Goal: Task Accomplishment & Management: Use online tool/utility

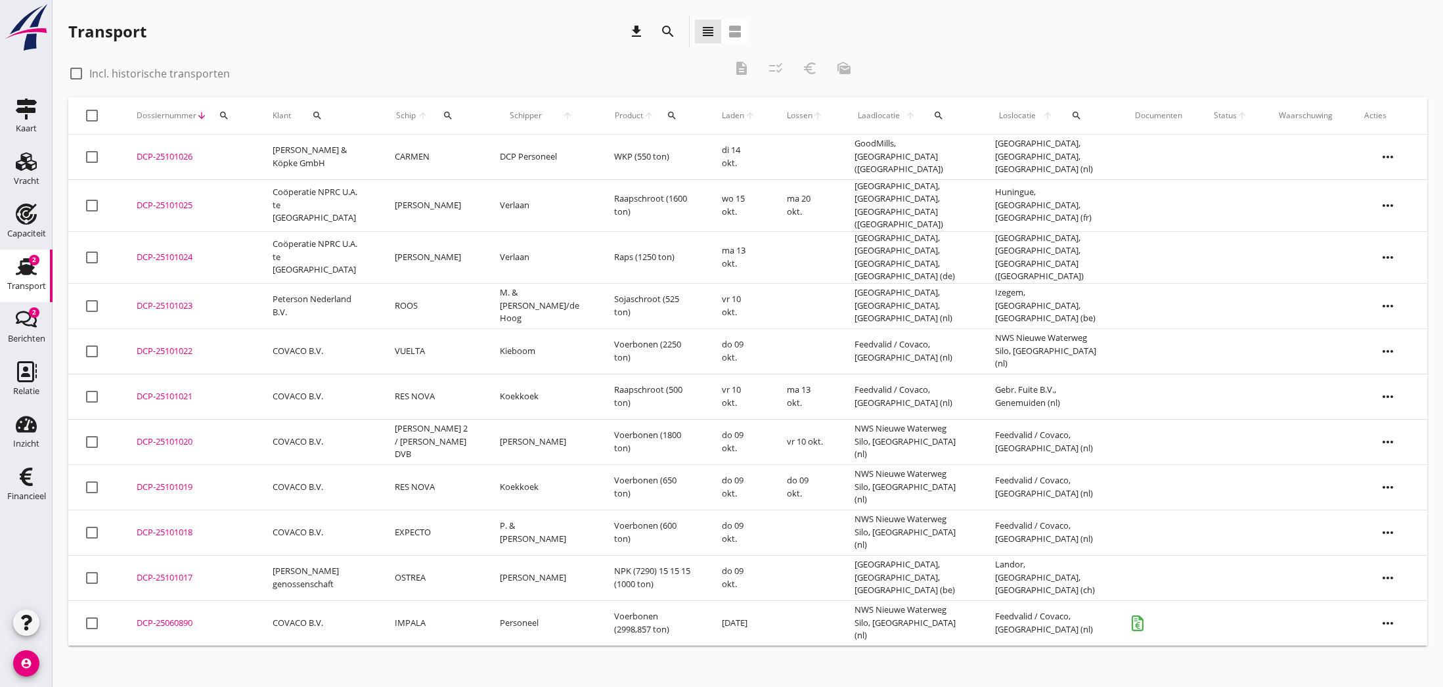
click at [160, 572] on div "DCP-25101017" at bounding box center [189, 578] width 104 height 13
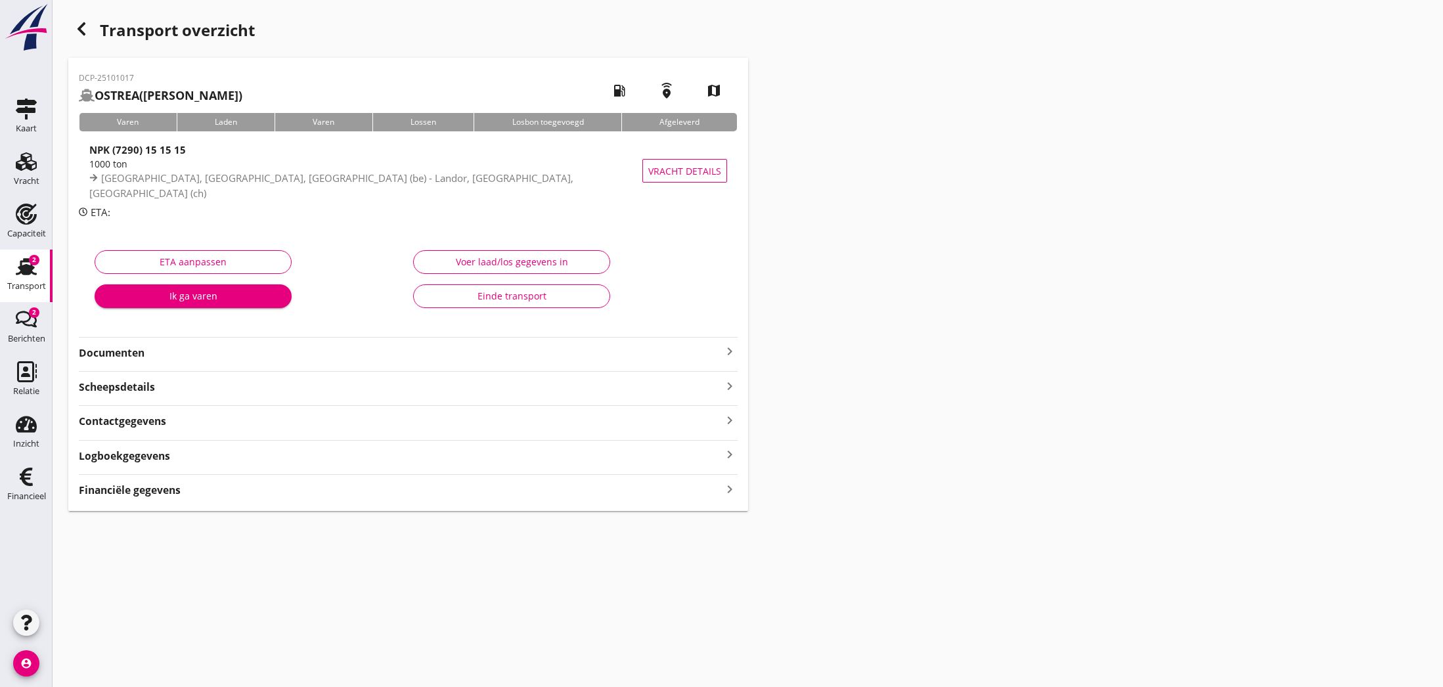
click at [729, 355] on icon "keyboard_arrow_right" at bounding box center [730, 352] width 16 height 16
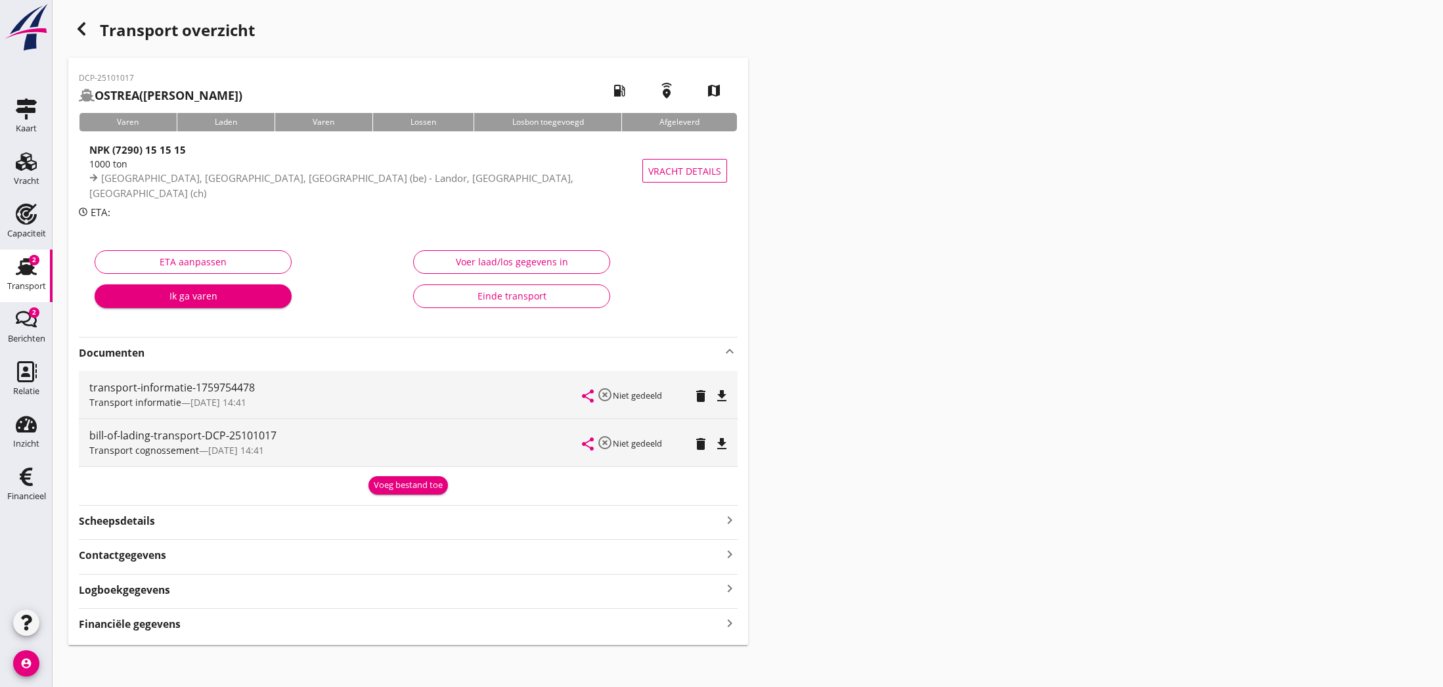
click at [412, 480] on div "Voeg bestand toe" at bounding box center [408, 485] width 69 height 13
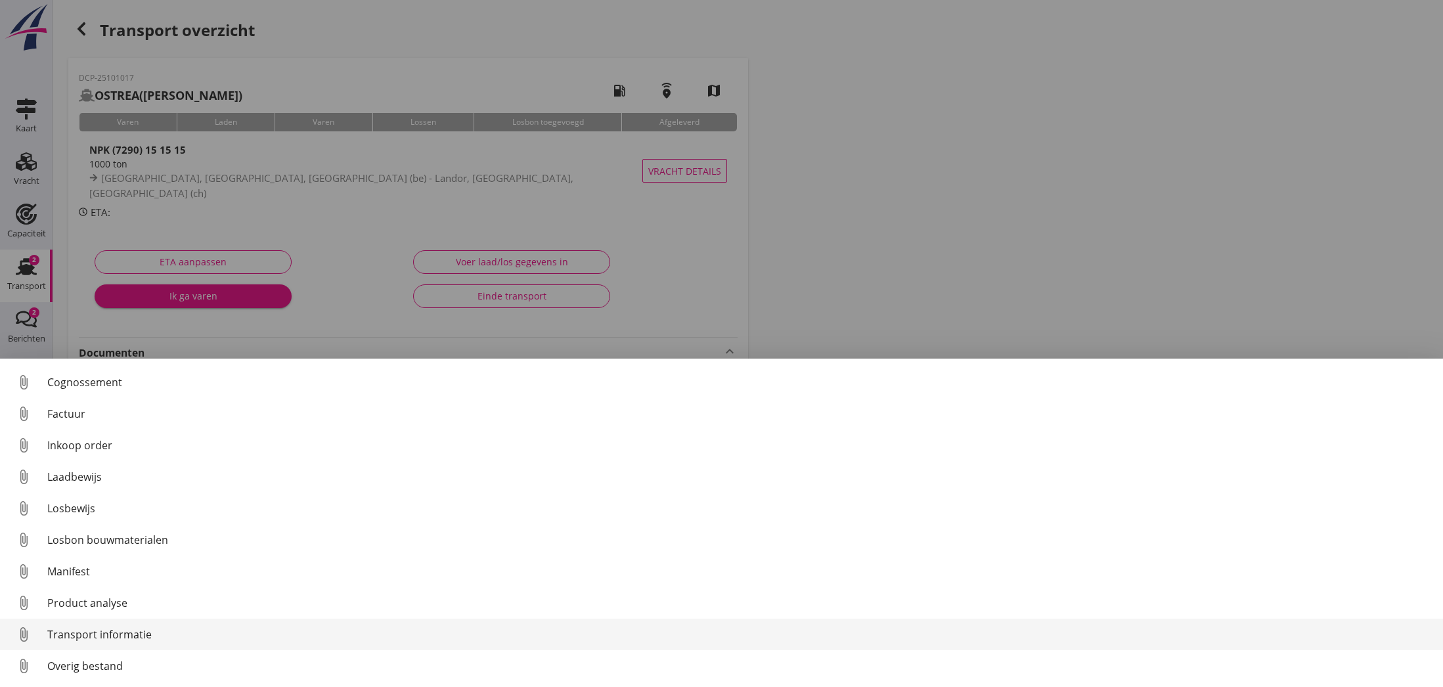
scroll to position [60, 0]
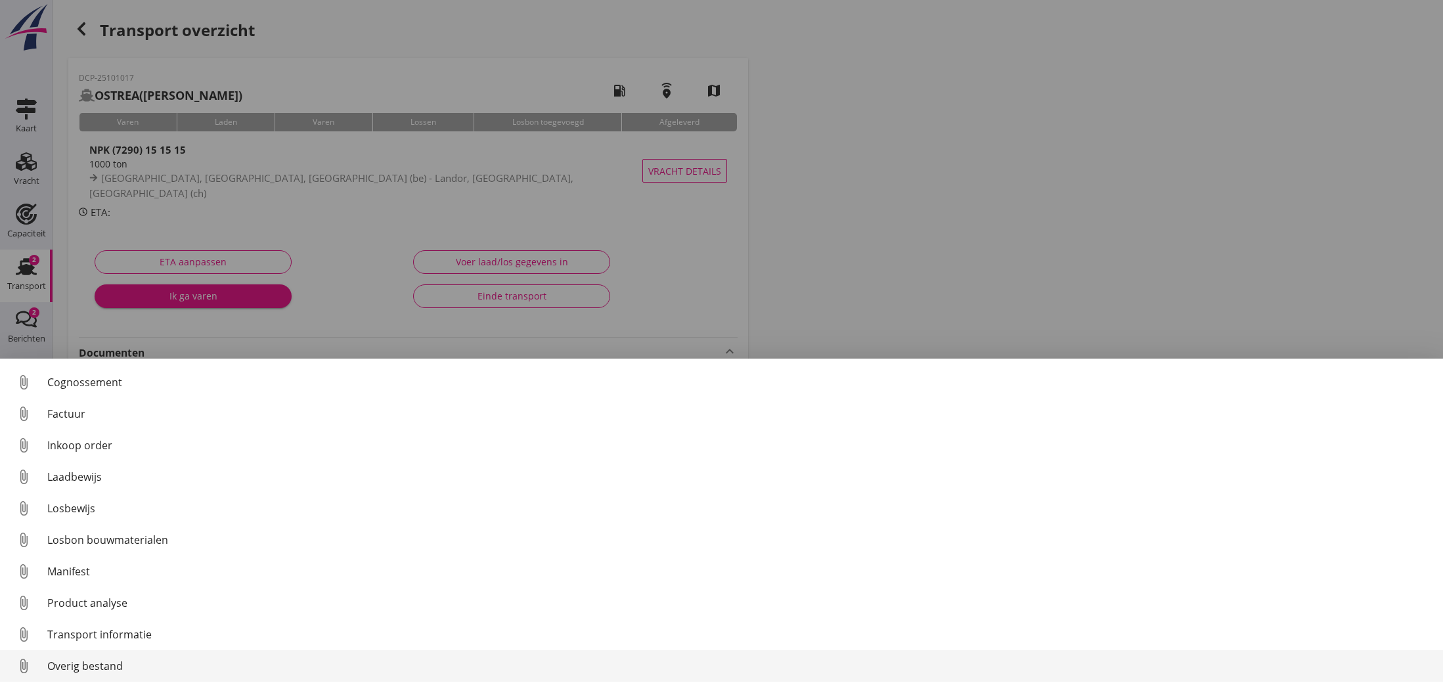
click at [70, 661] on div "Overig bestand" at bounding box center [739, 666] width 1385 height 16
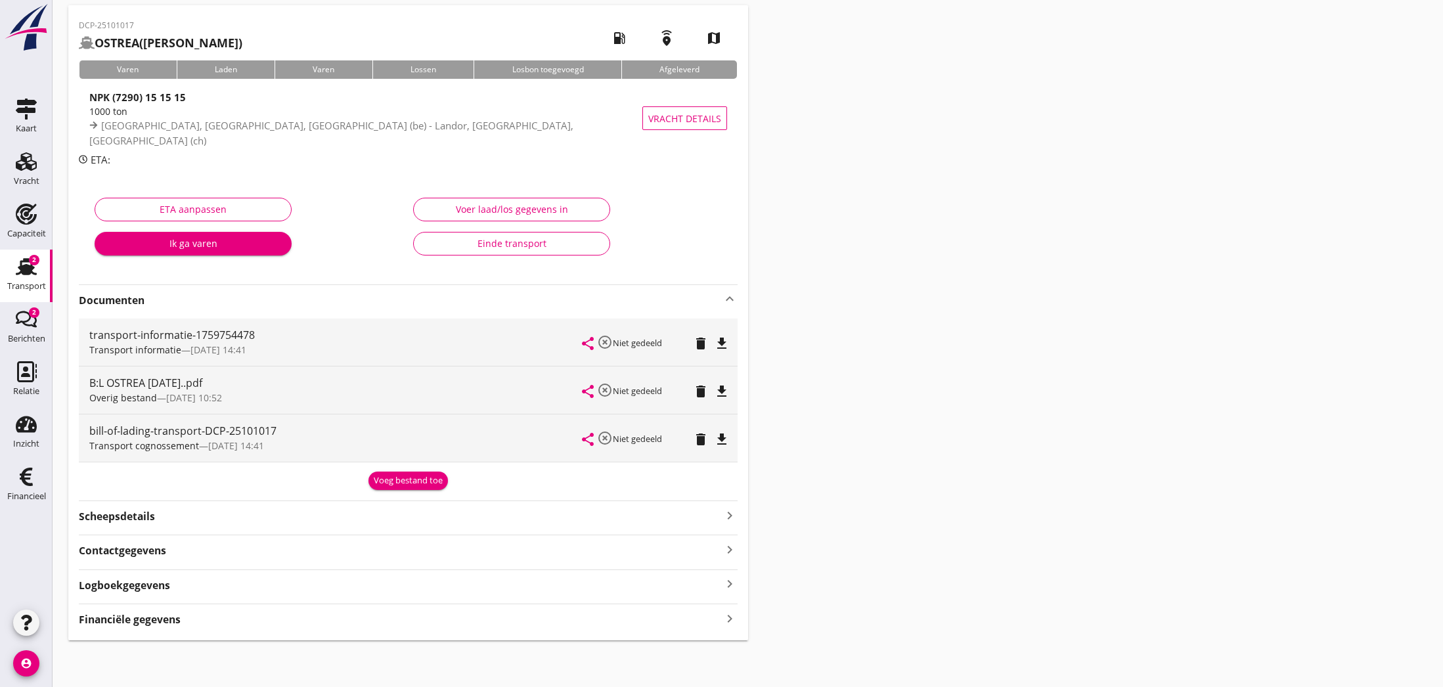
scroll to position [52, 0]
click at [146, 620] on strong "Financiële gegevens" at bounding box center [130, 620] width 102 height 15
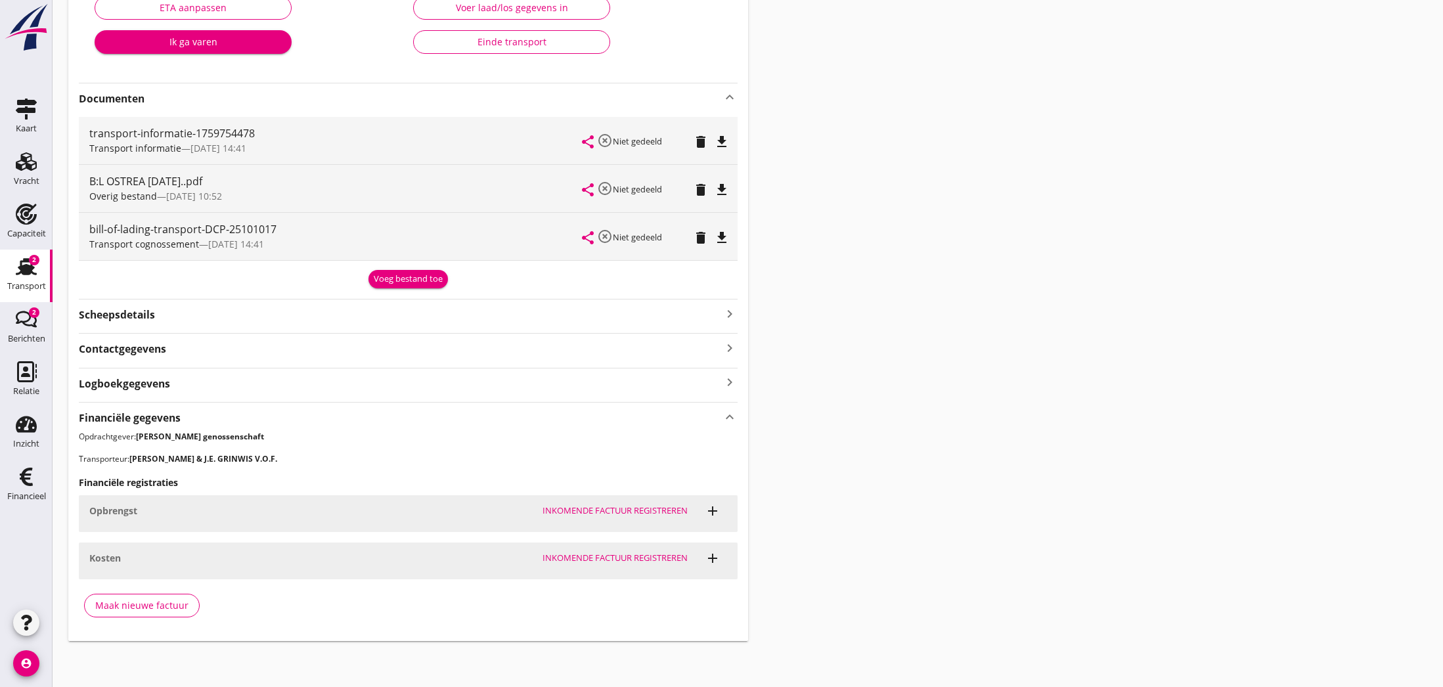
scroll to position [254, 0]
click at [162, 610] on div "Maak nieuwe factuur" at bounding box center [141, 606] width 93 height 14
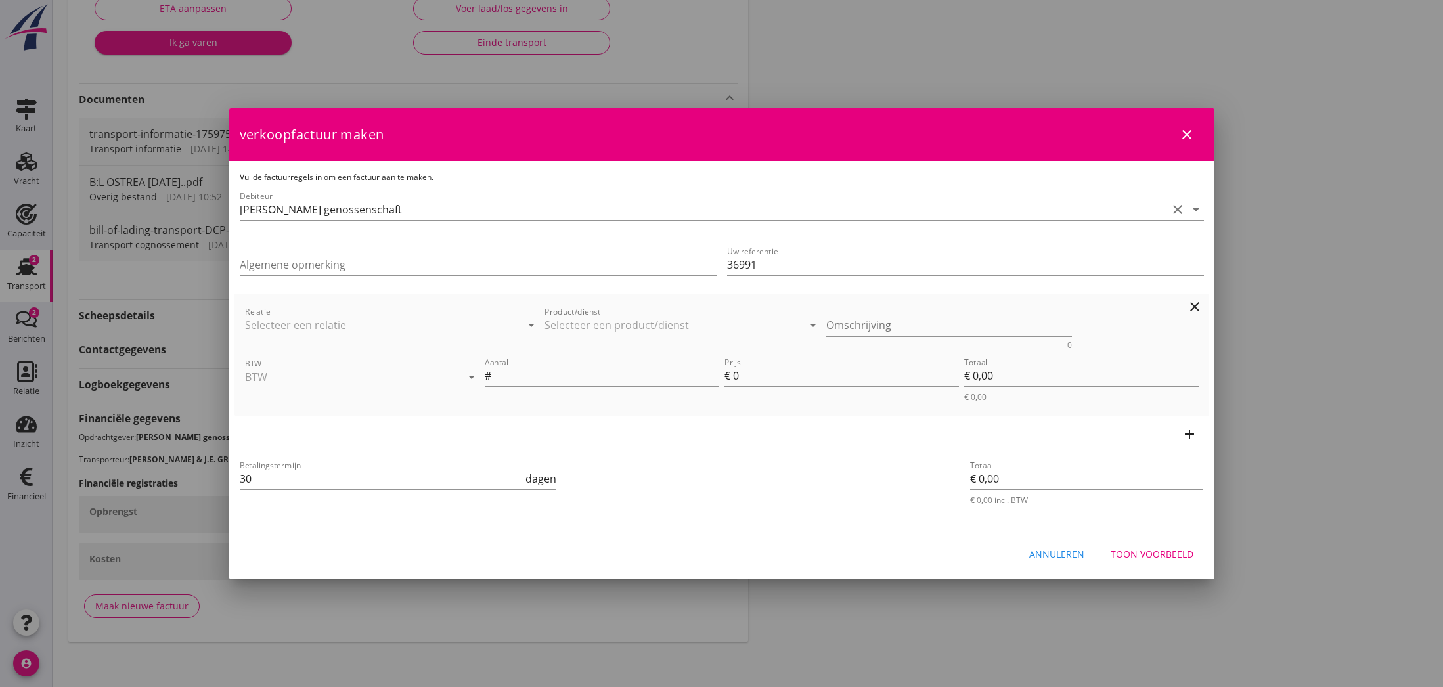
click at [562, 326] on input "Product/dienst" at bounding box center [674, 325] width 258 height 21
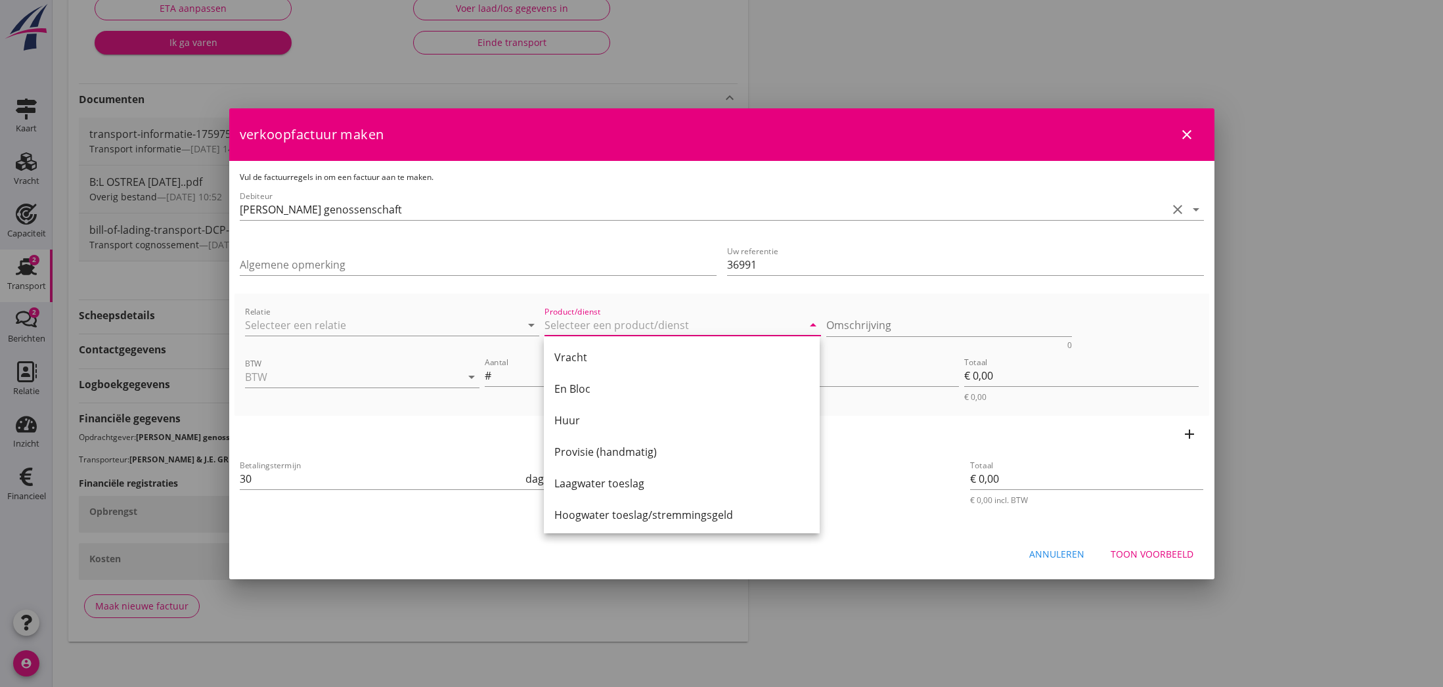
drag, startPoint x: 572, startPoint y: 358, endPoint x: 696, endPoint y: 345, distance: 124.8
click at [572, 357] on div "Vracht" at bounding box center [681, 357] width 255 height 16
type input "Vracht"
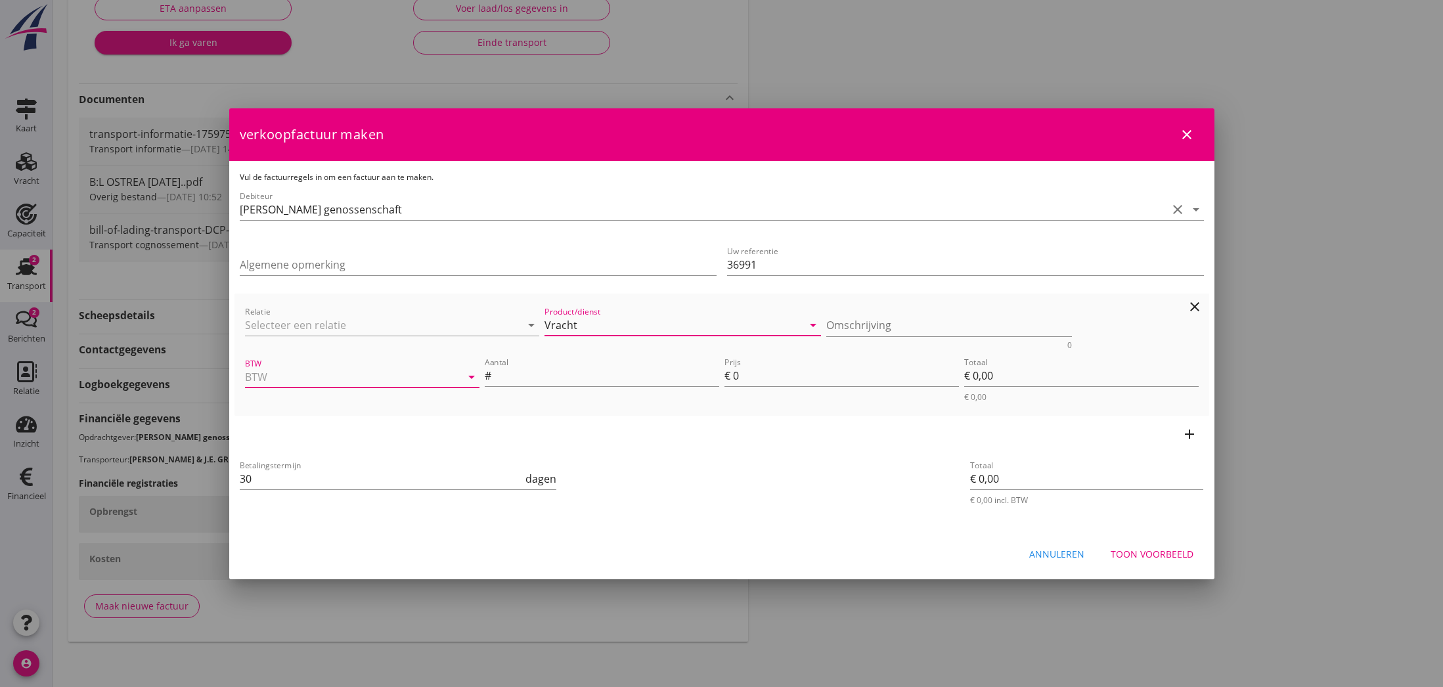
click at [318, 370] on input "BTW" at bounding box center [344, 377] width 198 height 21
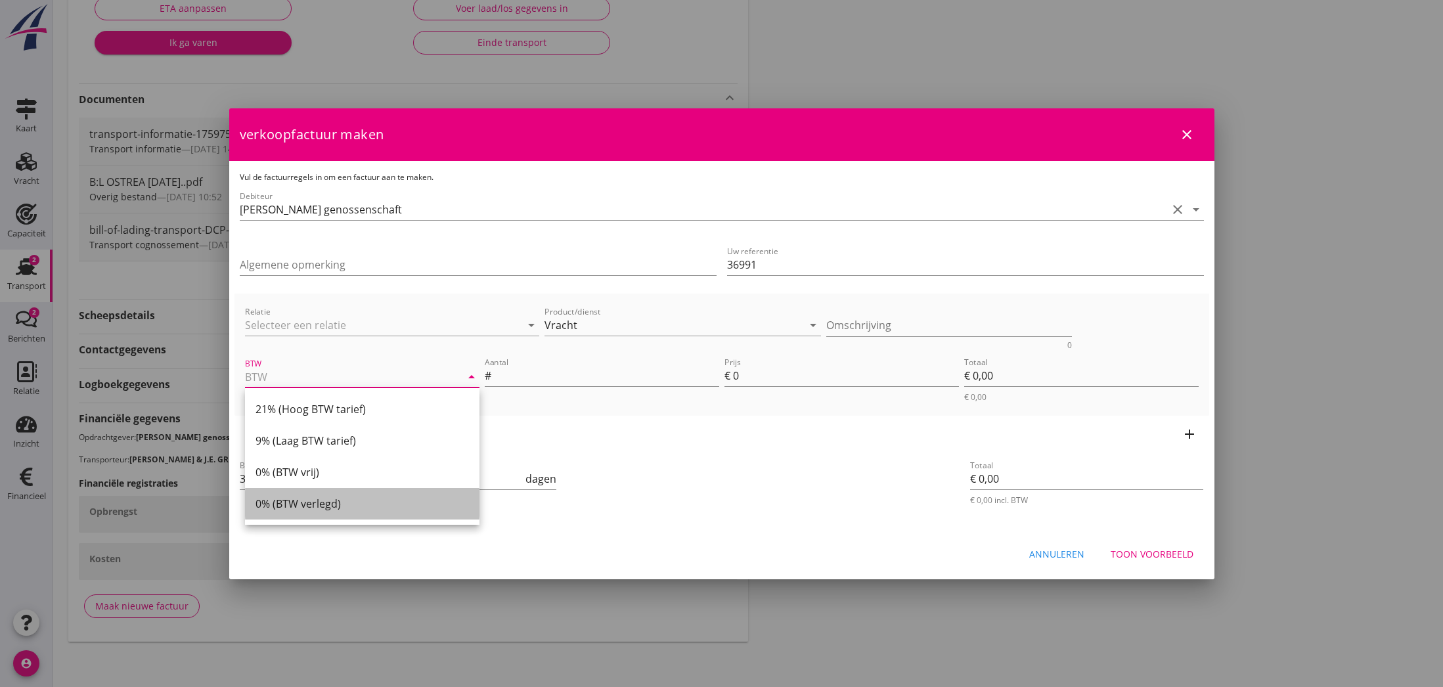
click at [348, 506] on div "0% (BTW verlegd)" at bounding box center [362, 504] width 213 height 16
type input "0% (BTW verlegd)"
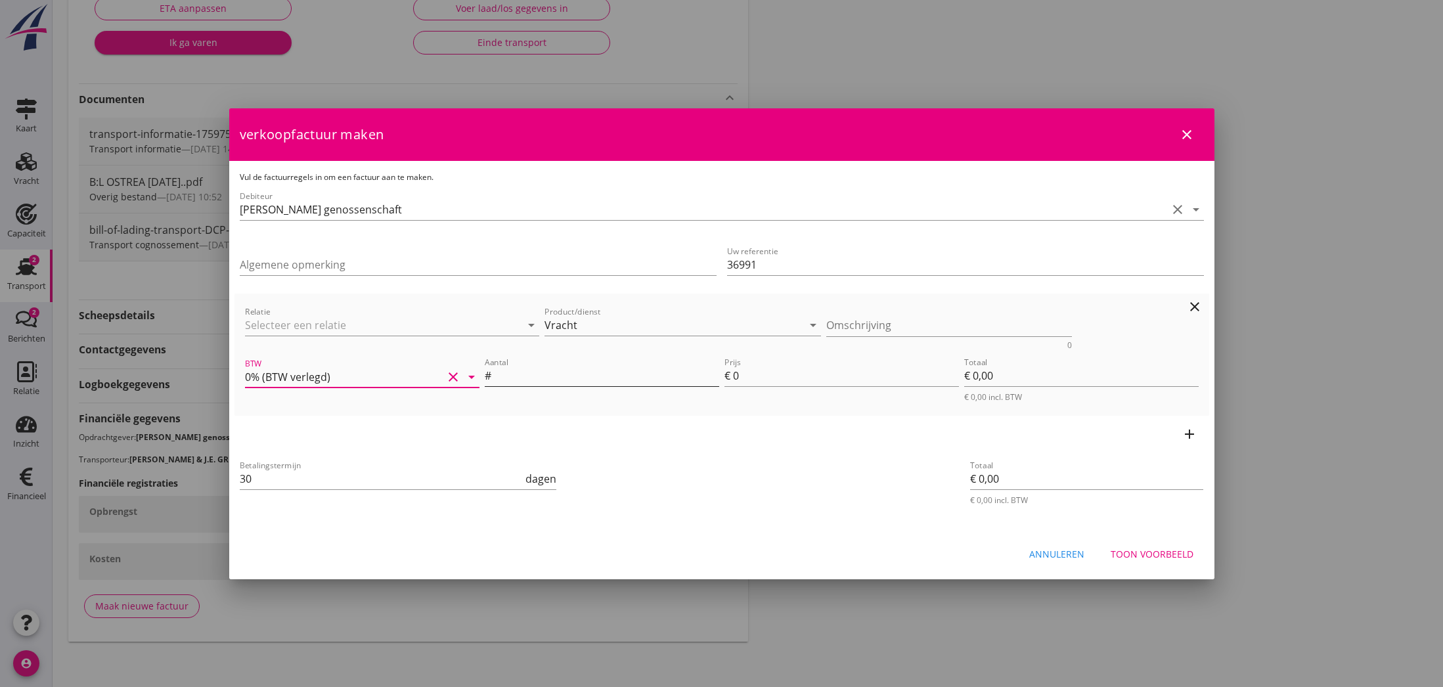
click at [569, 374] on input "Aantal" at bounding box center [606, 375] width 225 height 21
type input "1000"
drag, startPoint x: 738, startPoint y: 376, endPoint x: 730, endPoint y: 376, distance: 7.9
click at [730, 376] on div "Prijs € 0" at bounding box center [842, 375] width 235 height 21
type input "2"
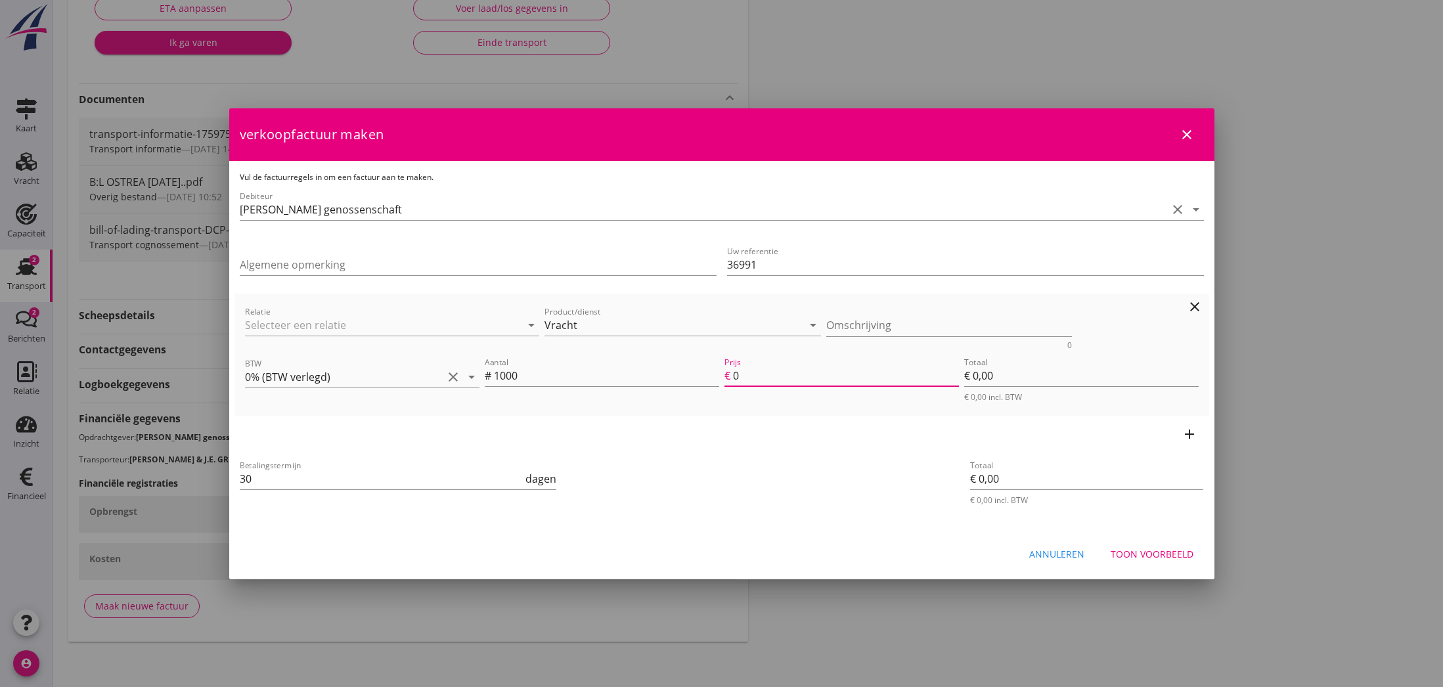
type input "€ 2.000,00"
type input "22"
type input "€ 22.000,00"
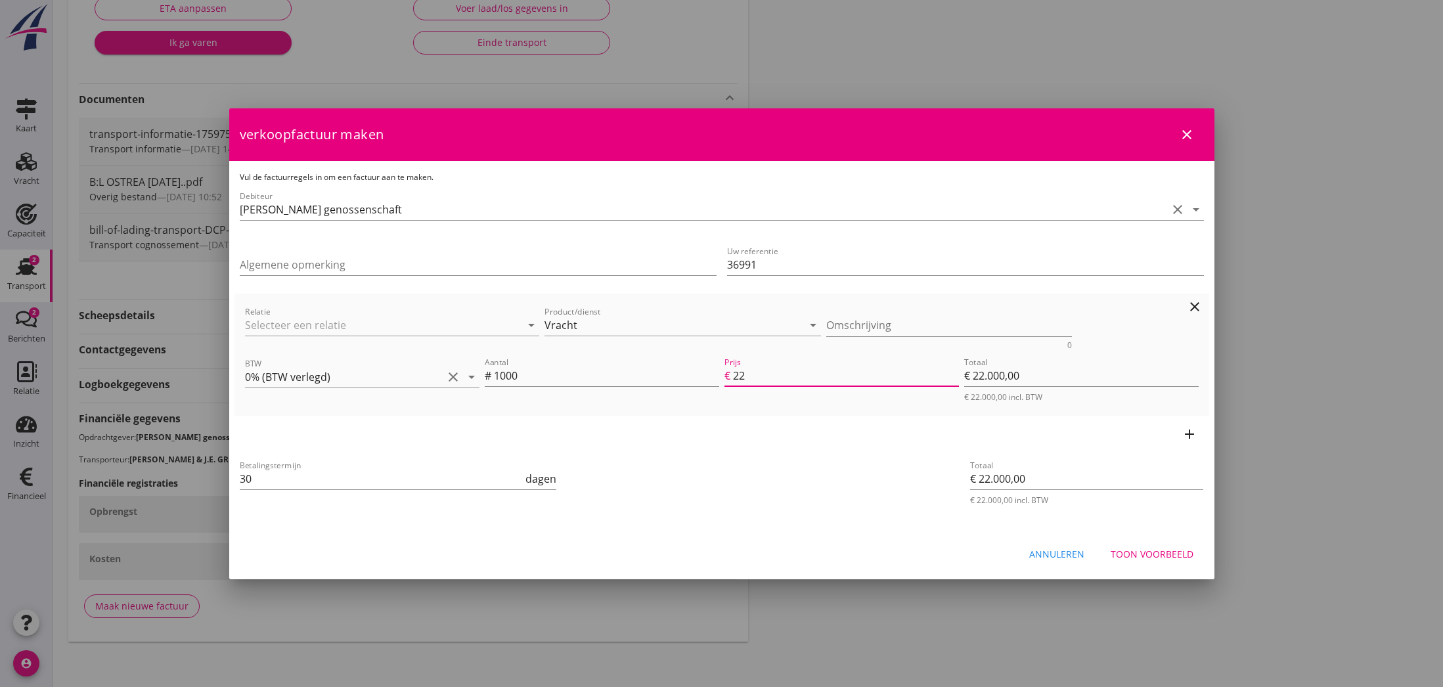
type input "22.5"
type input "€ 22.500,00"
type input "22.50"
drag, startPoint x: 251, startPoint y: 480, endPoint x: 239, endPoint y: 480, distance: 11.8
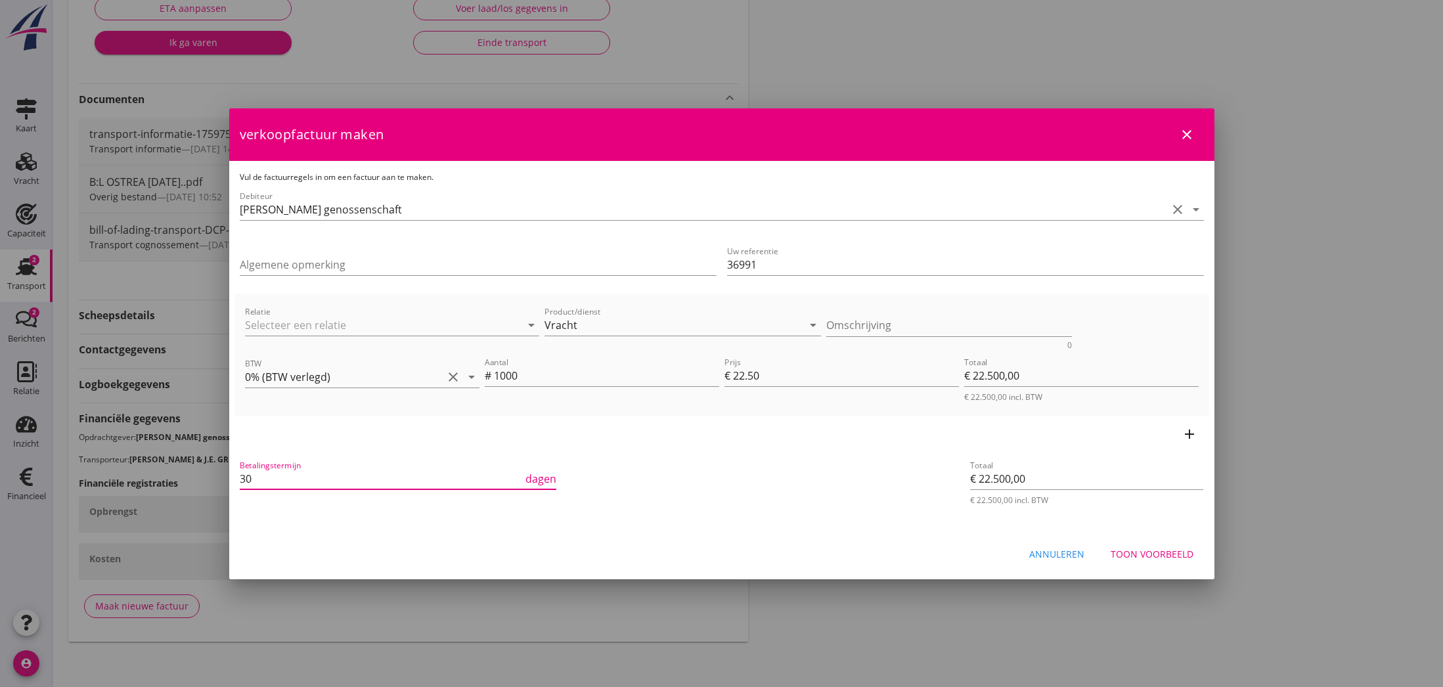
click at [240, 480] on input "30" at bounding box center [382, 478] width 284 height 21
type input "10"
click at [1141, 554] on div "Toon voorbeeld" at bounding box center [1152, 554] width 83 height 14
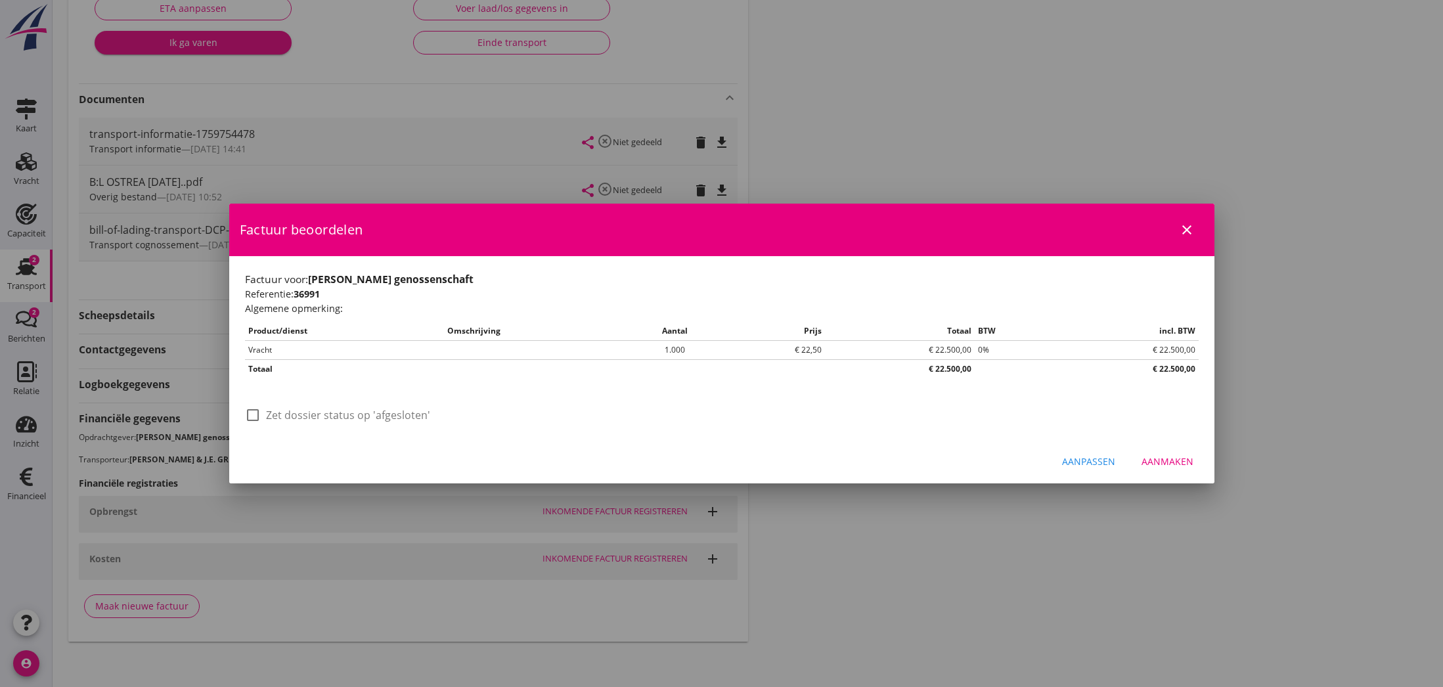
click at [1178, 461] on div "Aanmaken" at bounding box center [1168, 462] width 52 height 14
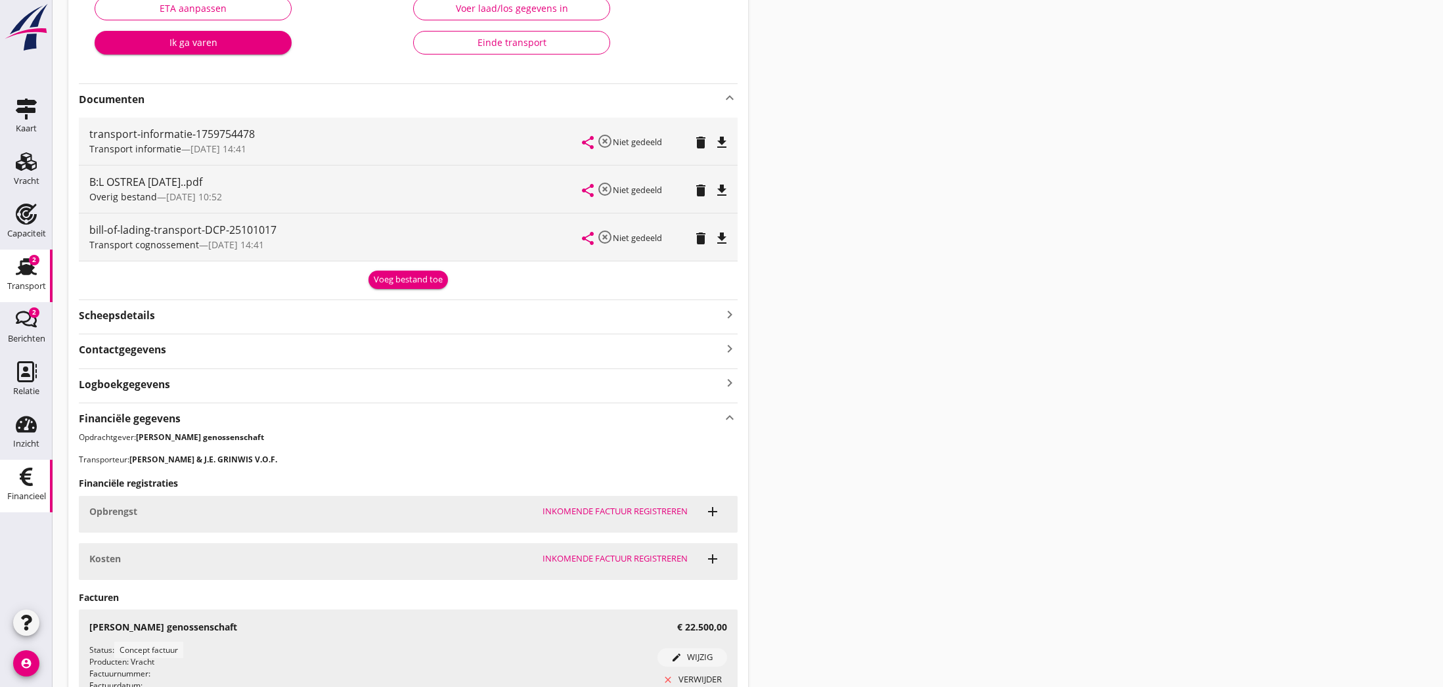
click at [24, 482] on use at bounding box center [26, 477] width 13 height 18
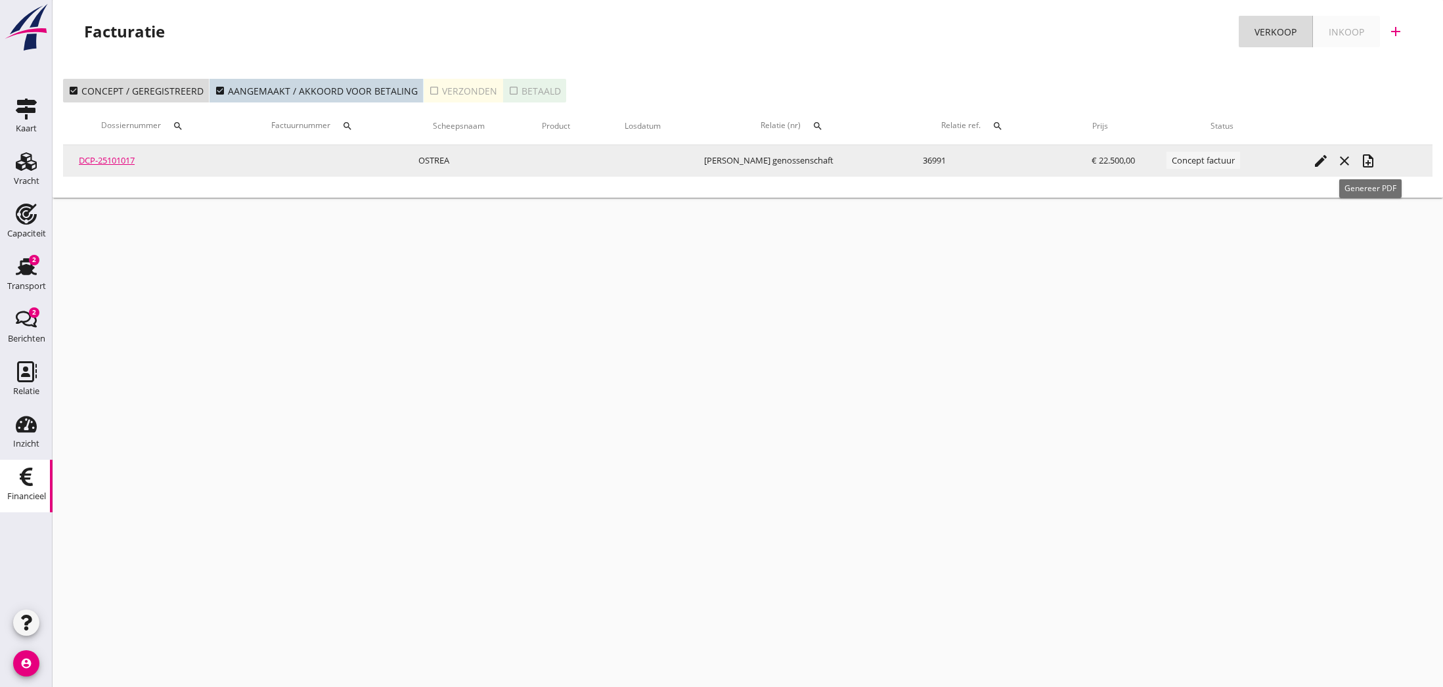
click at [1370, 160] on icon "note_add" at bounding box center [1368, 161] width 16 height 16
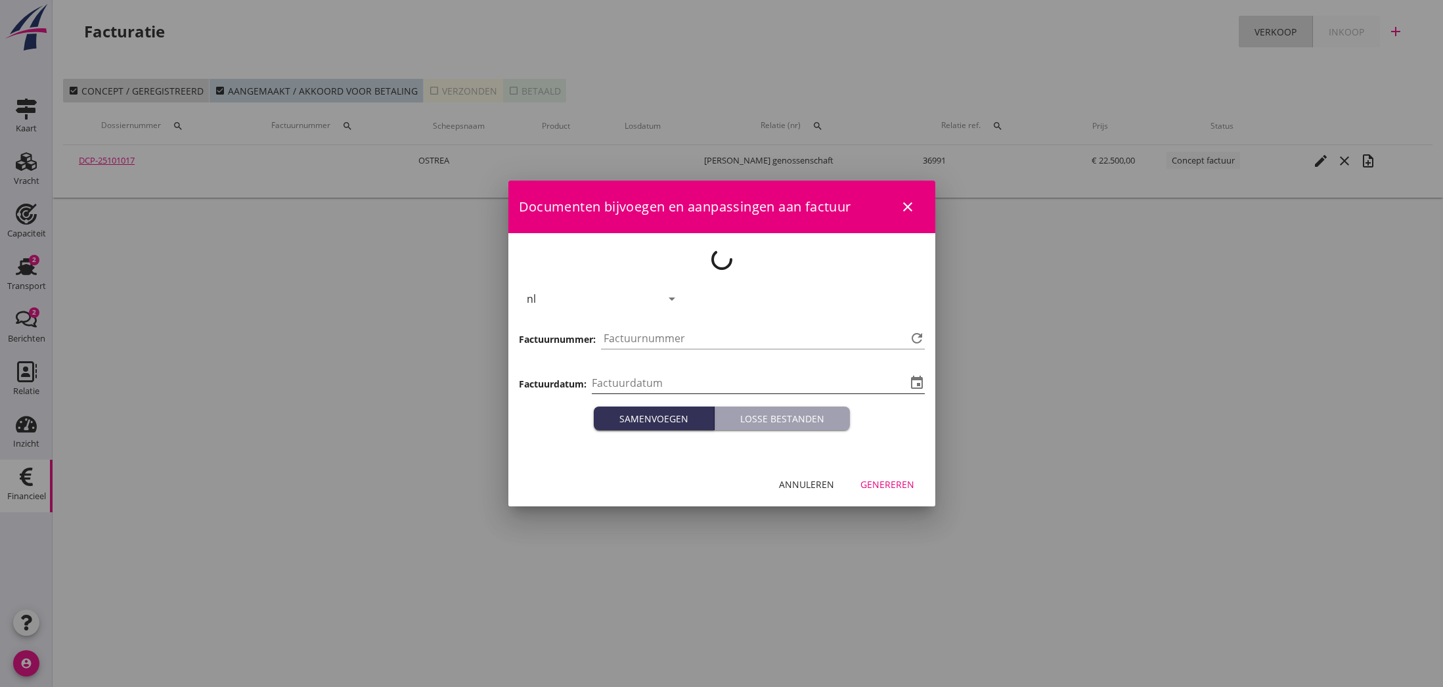
type input "[DATE]"
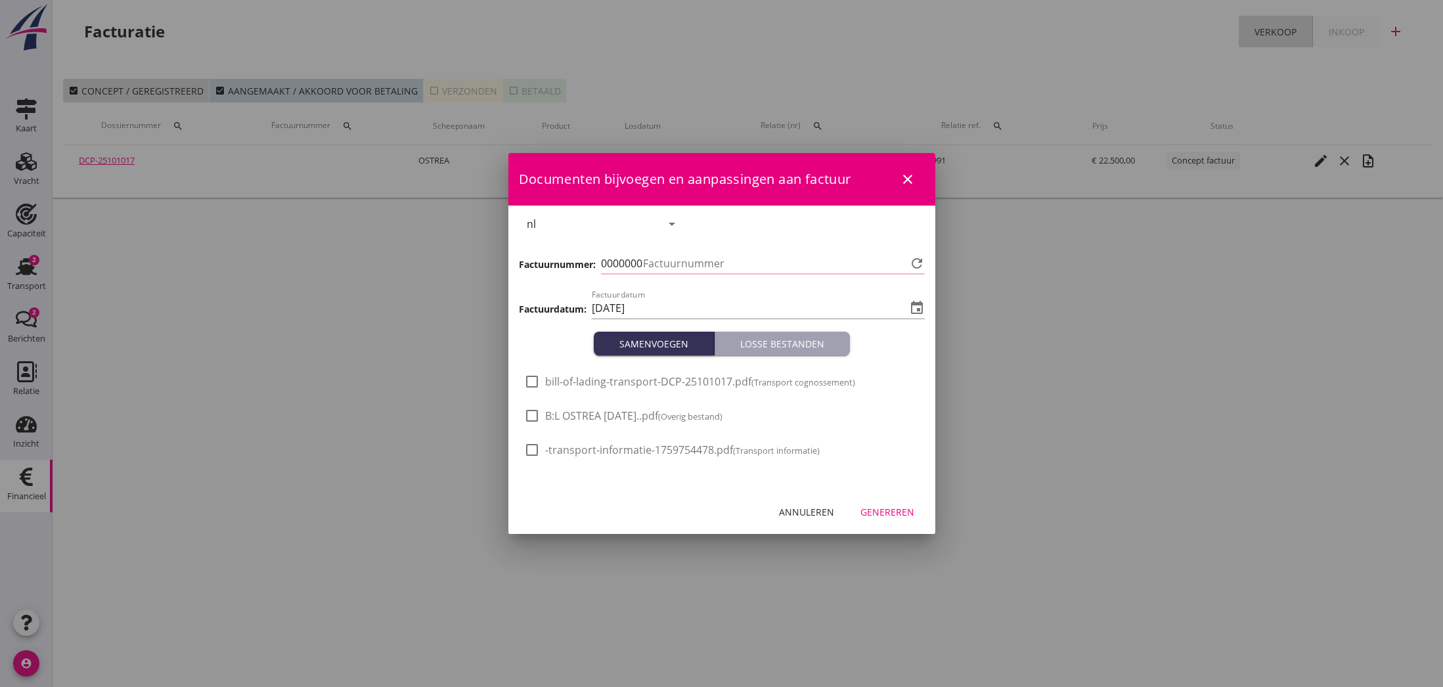
type input "822"
click at [886, 510] on div "Genereren" at bounding box center [888, 512] width 54 height 14
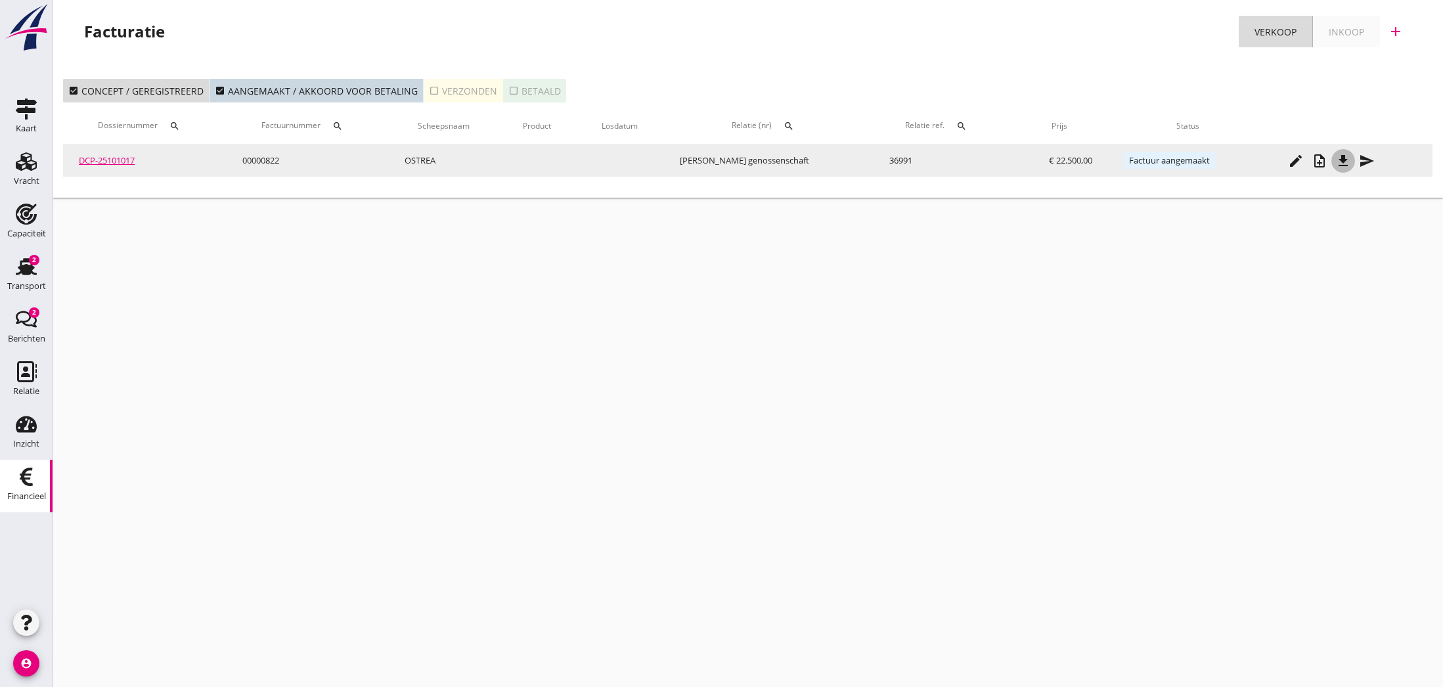
click at [1344, 161] on icon "file_download" at bounding box center [1343, 161] width 16 height 16
click at [1367, 160] on icon "send" at bounding box center [1367, 161] width 16 height 16
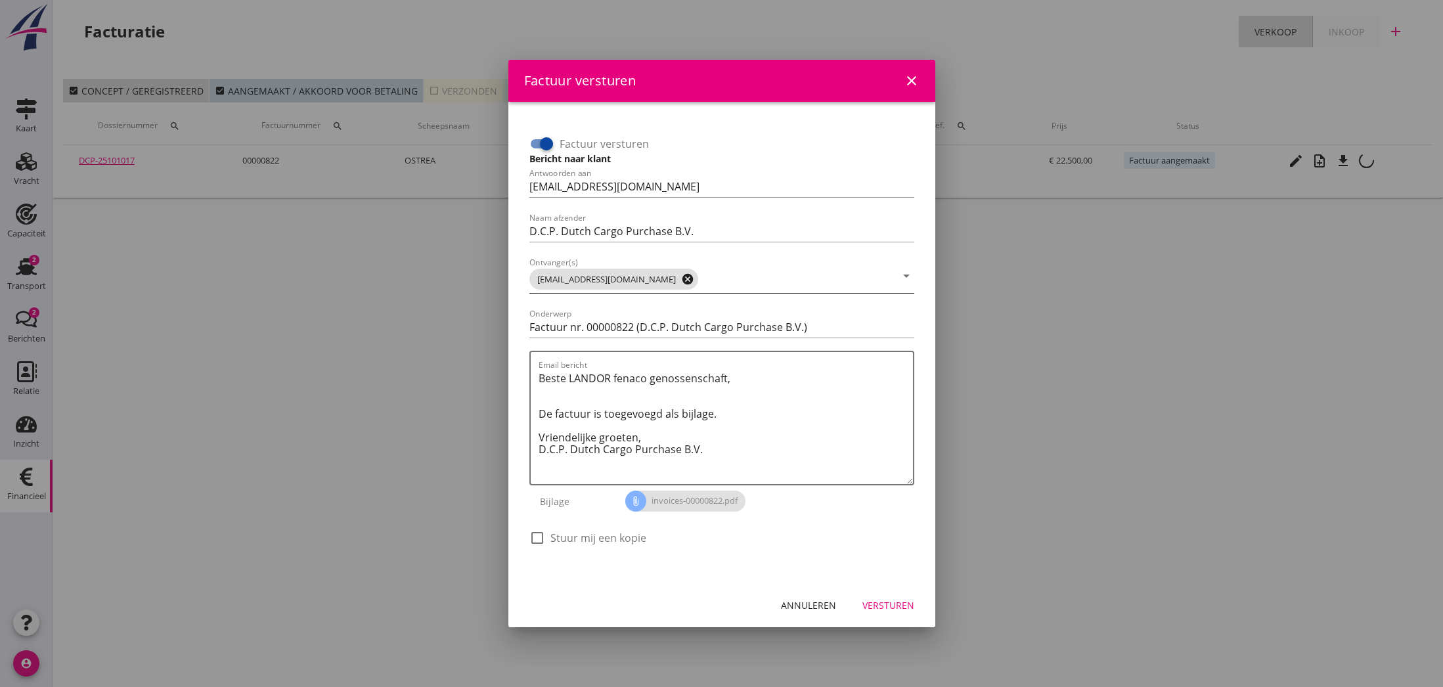
click at [681, 278] on icon "cancel" at bounding box center [687, 279] width 13 height 13
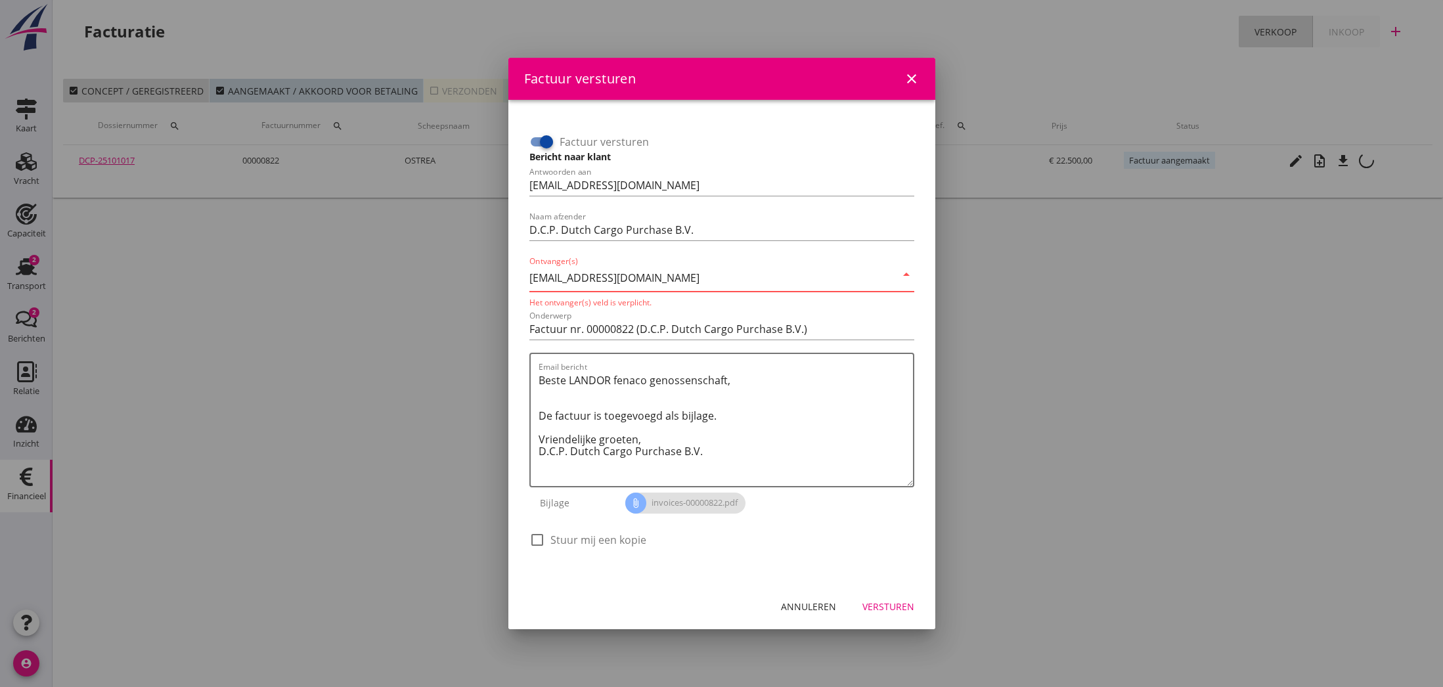
type input "[EMAIL_ADDRESS][DOMAIN_NAME]"
click at [890, 610] on div "Versturen" at bounding box center [889, 607] width 52 height 14
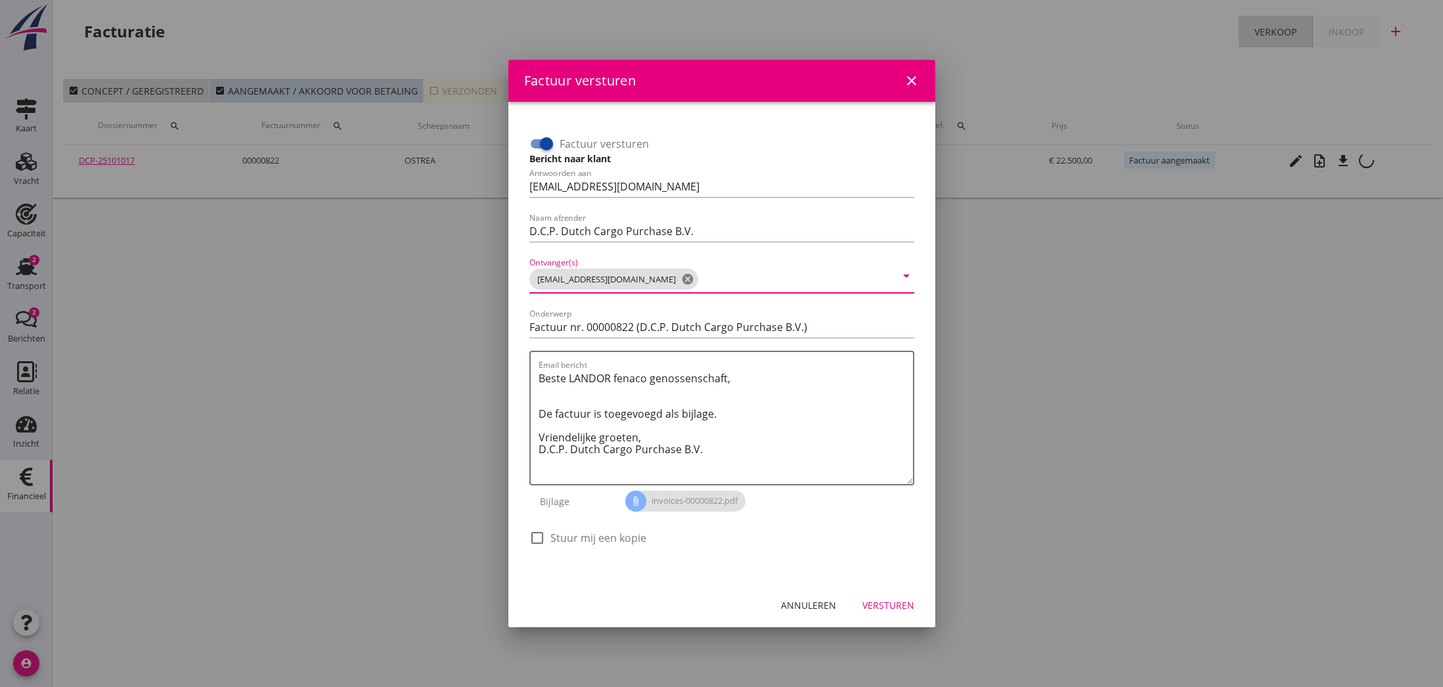
click at [713, 282] on input "Ontvanger(s)" at bounding box center [798, 279] width 195 height 21
click at [901, 605] on div "Versturen" at bounding box center [889, 605] width 52 height 14
